Goal: Transaction & Acquisition: Purchase product/service

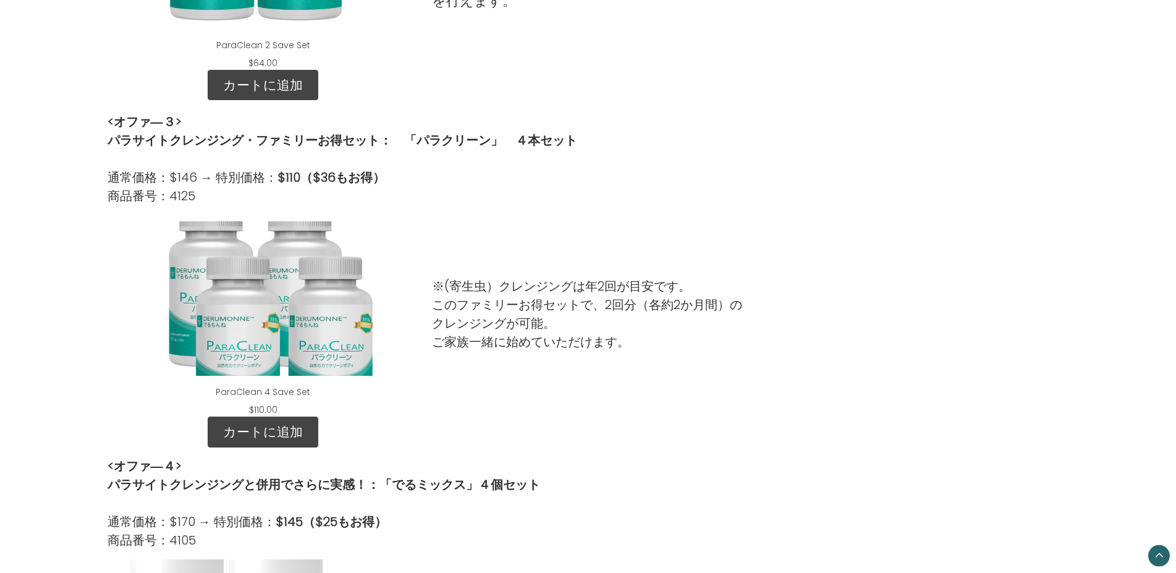
scroll to position [890, 0]
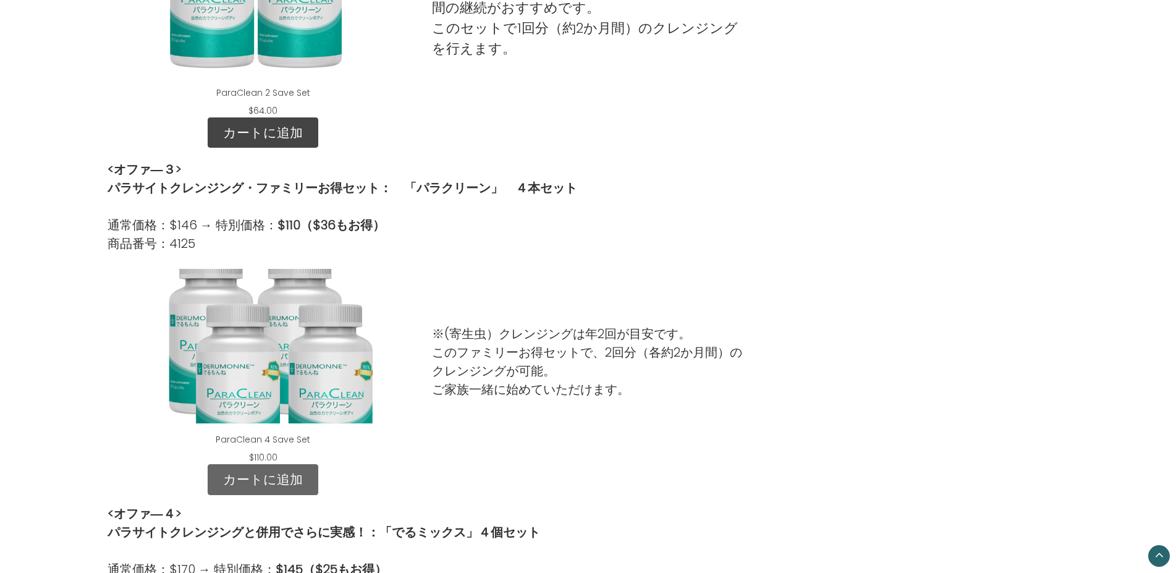
click at [278, 477] on link "カートに追加" at bounding box center [263, 479] width 111 height 31
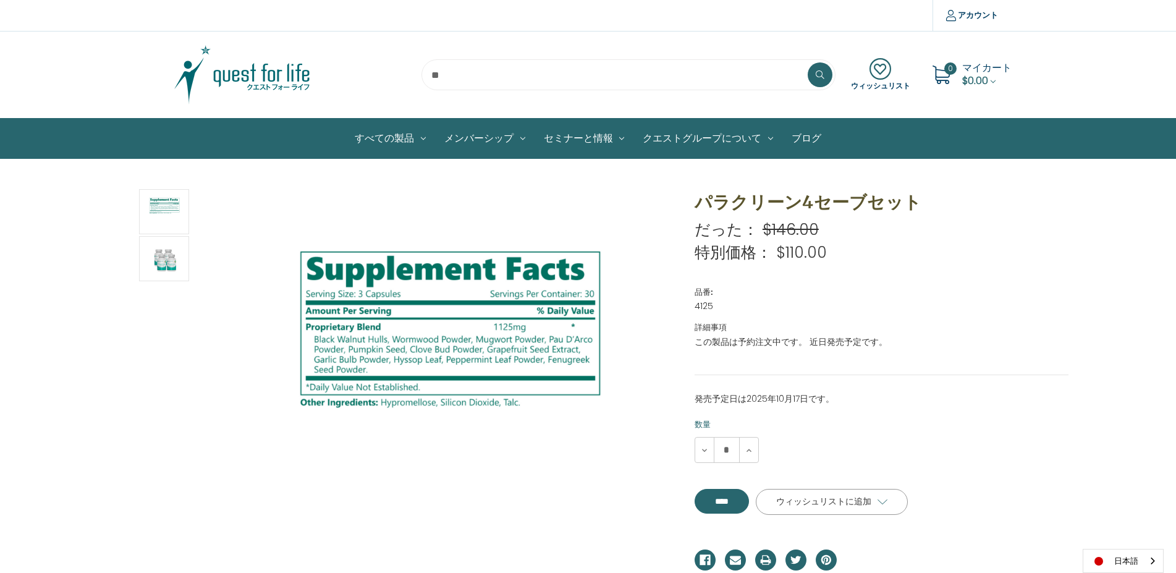
click at [823, 514] on link "ウィッシュリストに追加" at bounding box center [832, 502] width 152 height 26
click at [1035, 482] on div "発売予定日は2025年10月17日です。 現在の在庫数。 数量 数量を減らす * 数量を増やす ****" at bounding box center [882, 465] width 375 height 144
click at [748, 502] on input "****" at bounding box center [722, 501] width 54 height 25
type input "****"
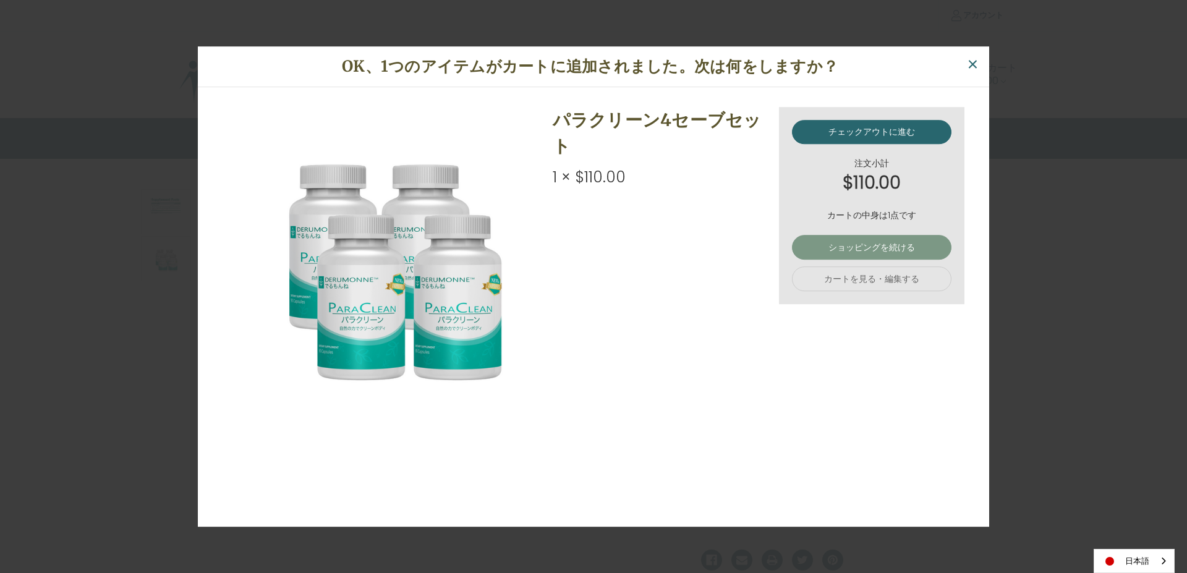
click at [875, 242] on link "ショッピングを続ける" at bounding box center [871, 248] width 159 height 25
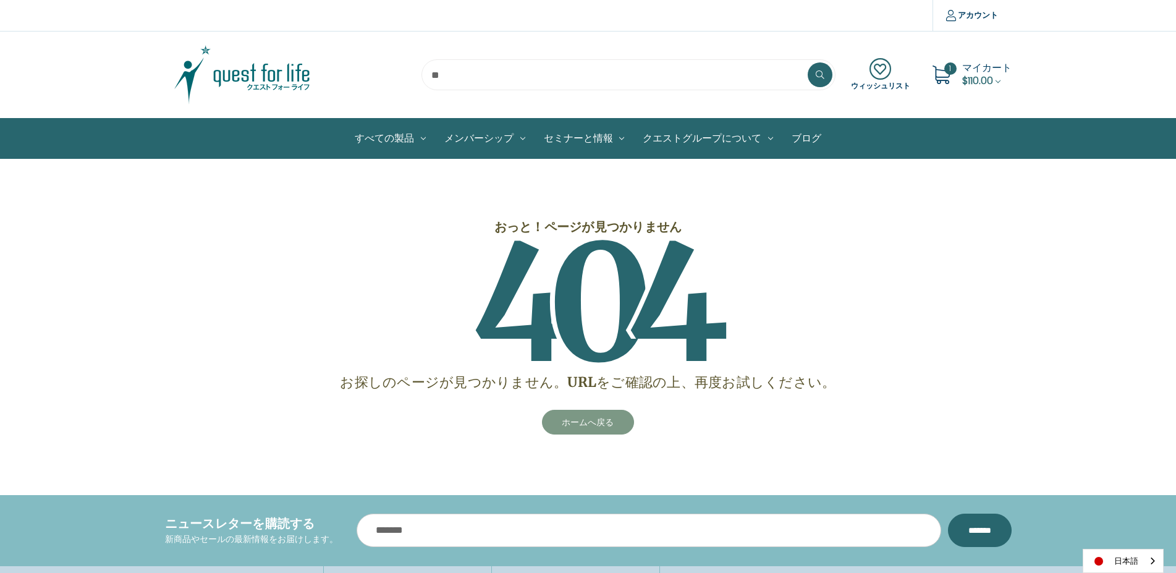
click at [611, 424] on link "ホームへ戻る" at bounding box center [588, 422] width 93 height 25
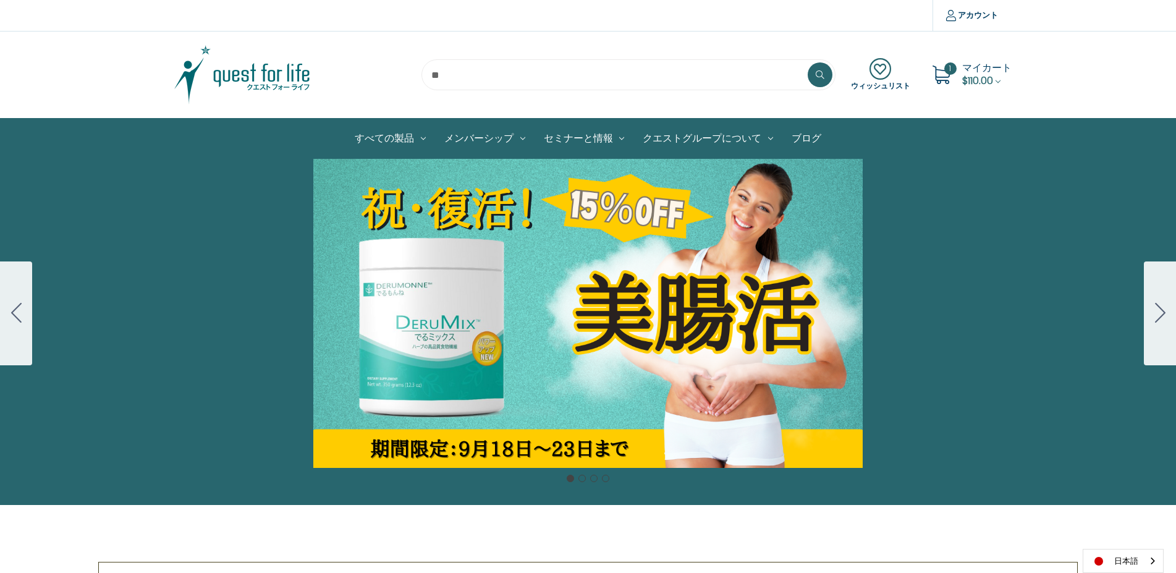
click at [1152, 308] on button "Go to slide 2" at bounding box center [1160, 313] width 32 height 104
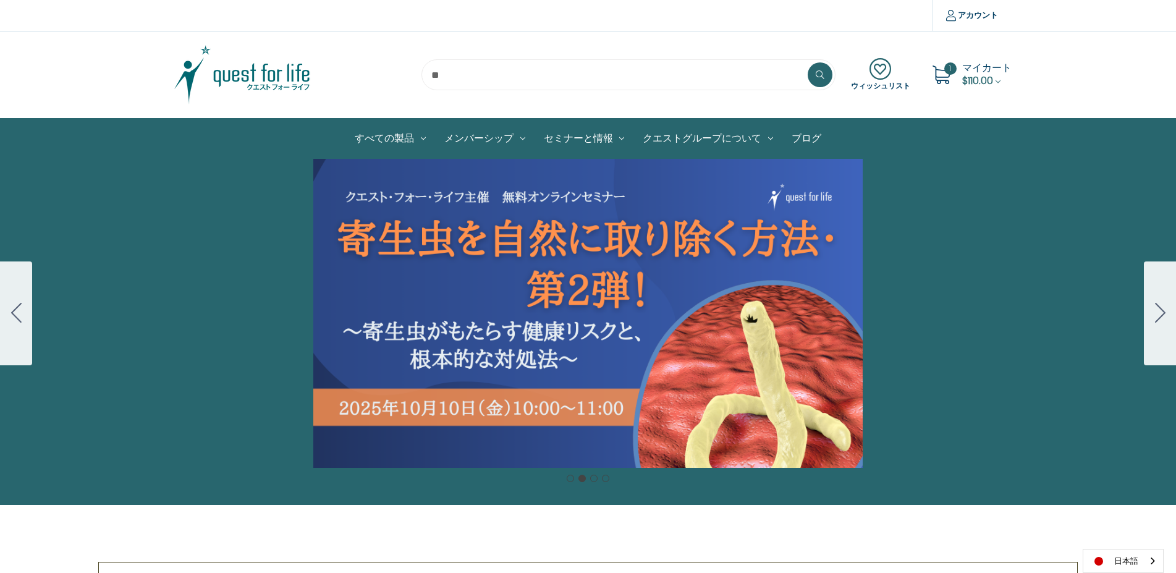
click at [1152, 308] on button "Go to slide 3" at bounding box center [1160, 313] width 32 height 104
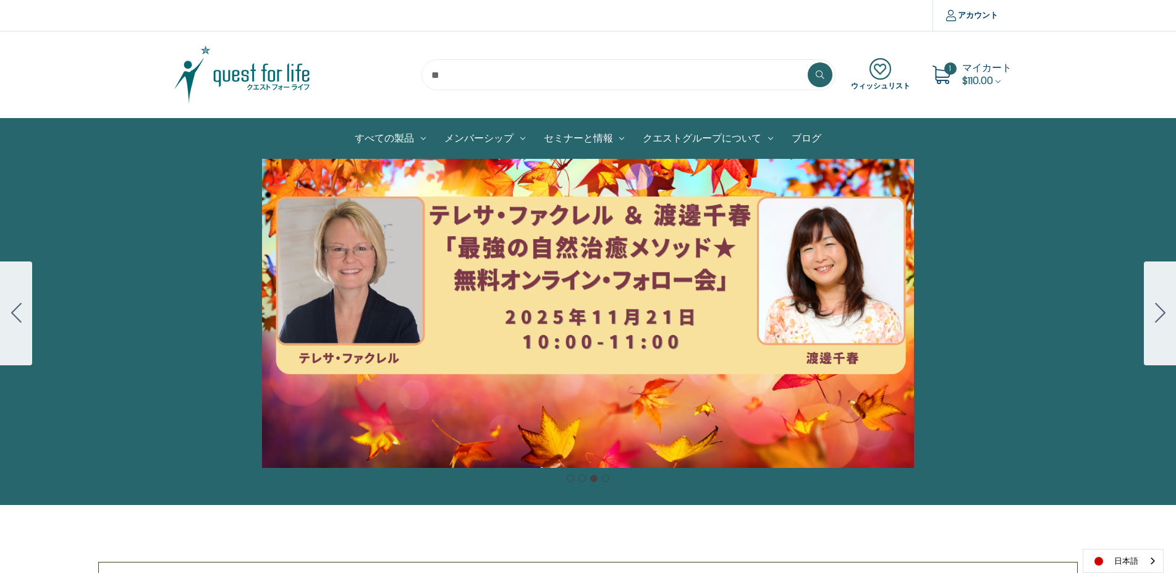
click at [37, 330] on div "カルーセル・タイトル カルーセルスライドに説明を追加します。複数の販売を促進するために使用することができます。 販売中" at bounding box center [588, 313] width 1176 height 309
click at [22, 340] on button "Go to slide 2" at bounding box center [16, 313] width 32 height 104
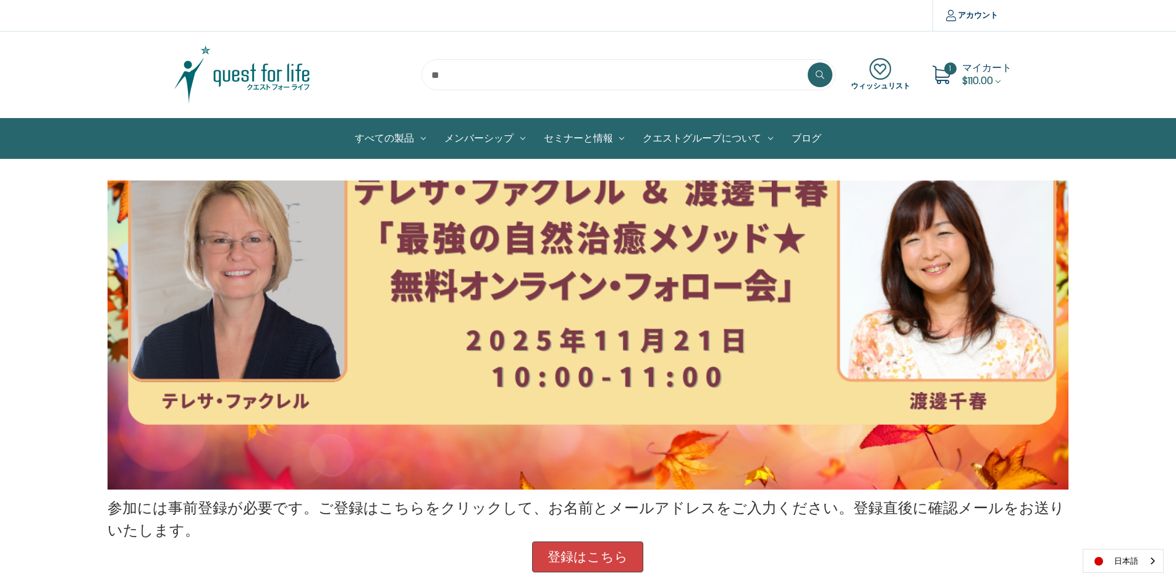
click at [279, 76] on img at bounding box center [242, 75] width 155 height 62
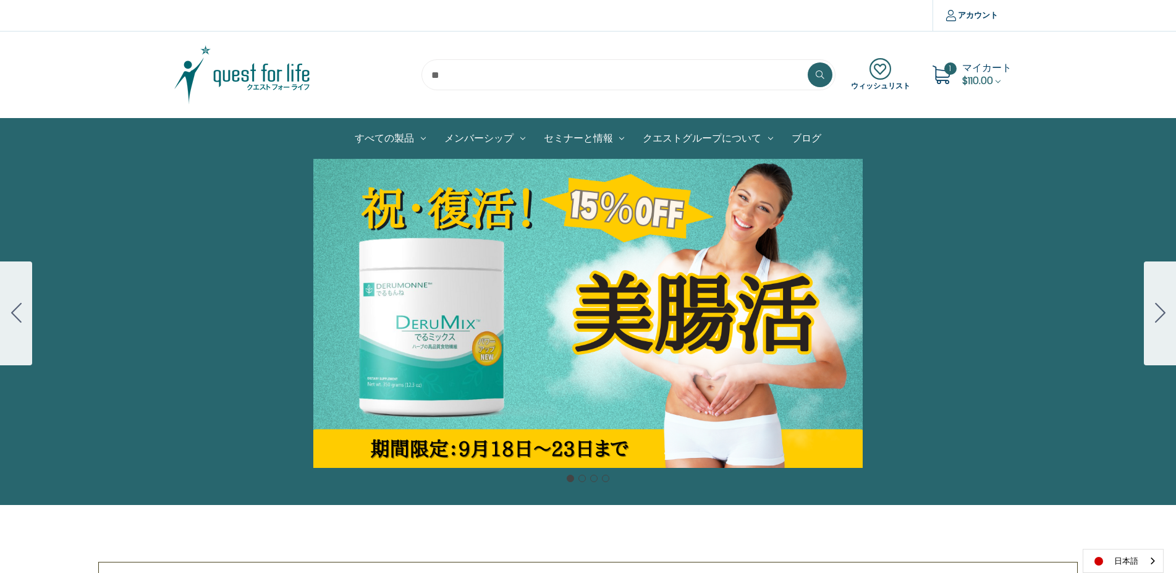
click at [611, 315] on div "カルーセル・タイトル カルーセルスライドに説明を追加します。複数の販売を促進するために使用することができます。 販売中" at bounding box center [588, 313] width 1176 height 309
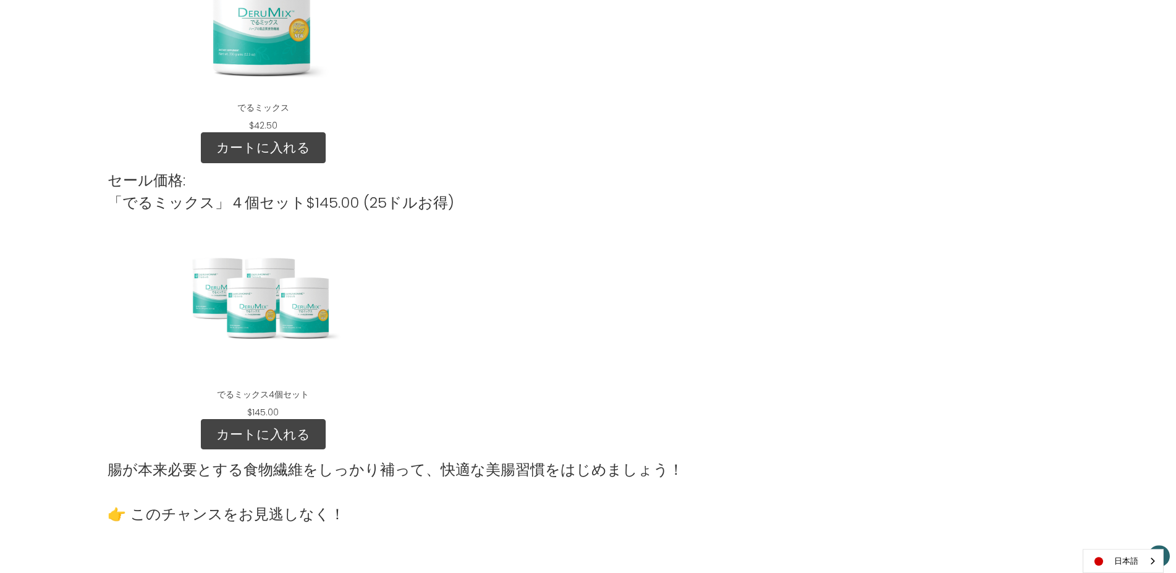
scroll to position [1691, 0]
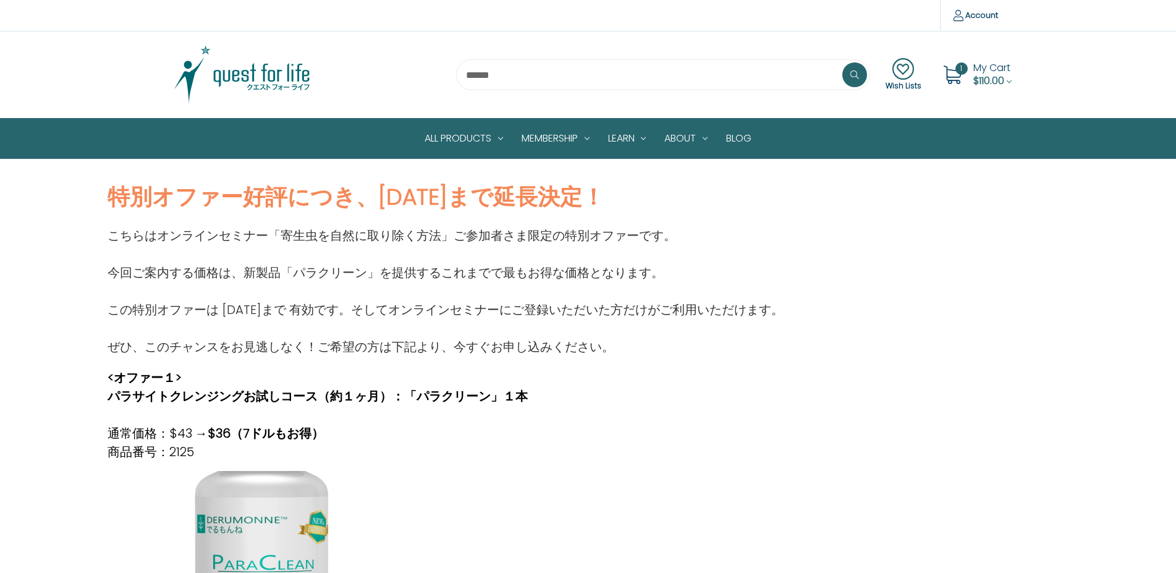
click at [978, 74] on span "My Cart" at bounding box center [992, 68] width 37 height 14
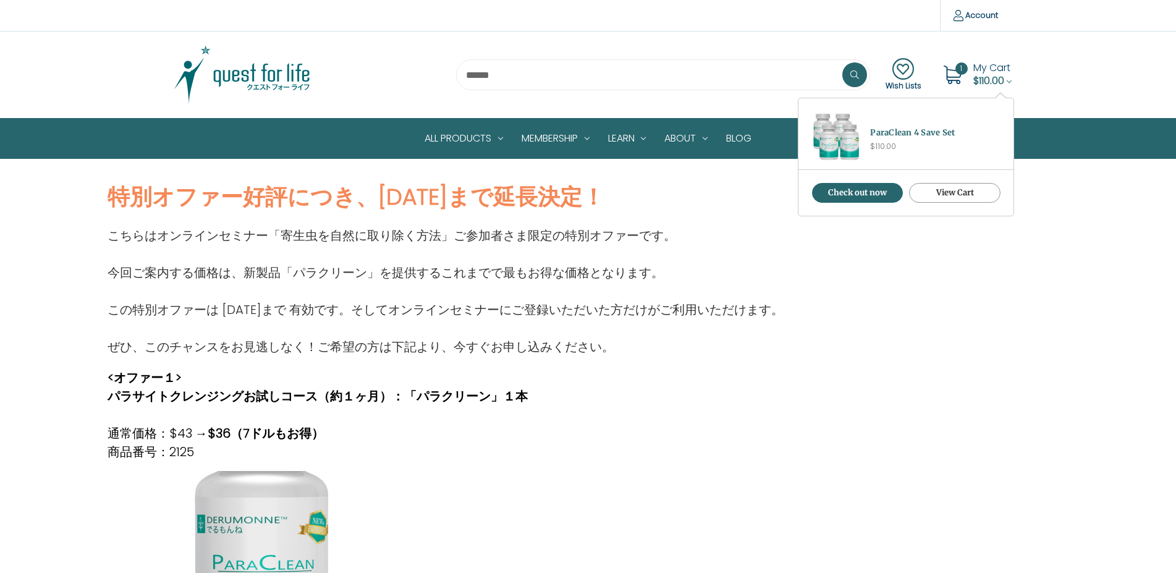
click at [945, 190] on link "View Cart" at bounding box center [954, 193] width 91 height 20
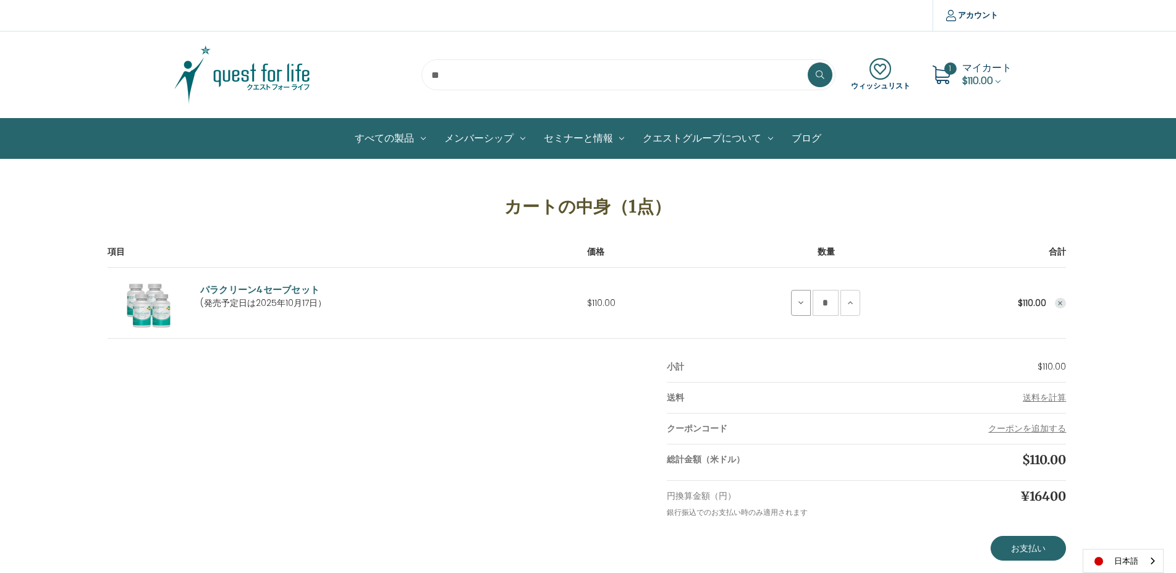
click at [803, 301] on icon at bounding box center [801, 303] width 10 height 10
